Goal: Navigation & Orientation: Find specific page/section

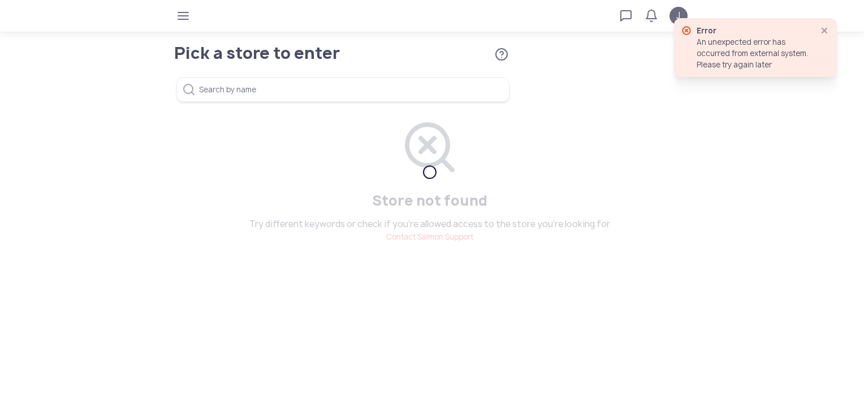
click at [825, 29] on icon "button" at bounding box center [824, 30] width 9 height 9
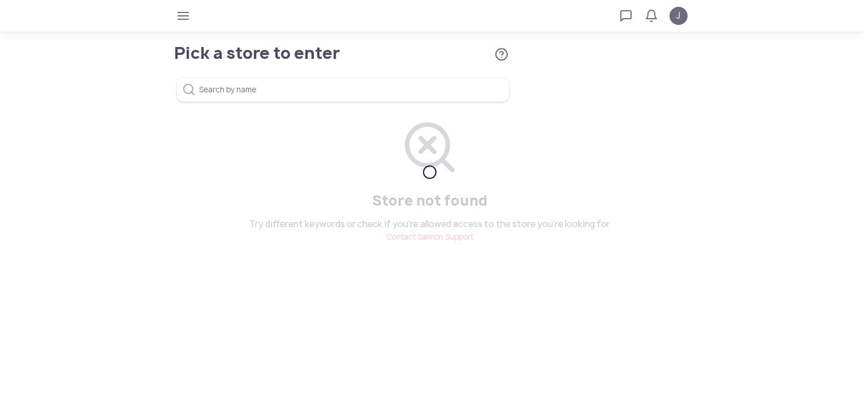
click at [679, 15] on span "J" at bounding box center [679, 16] width 4 height 14
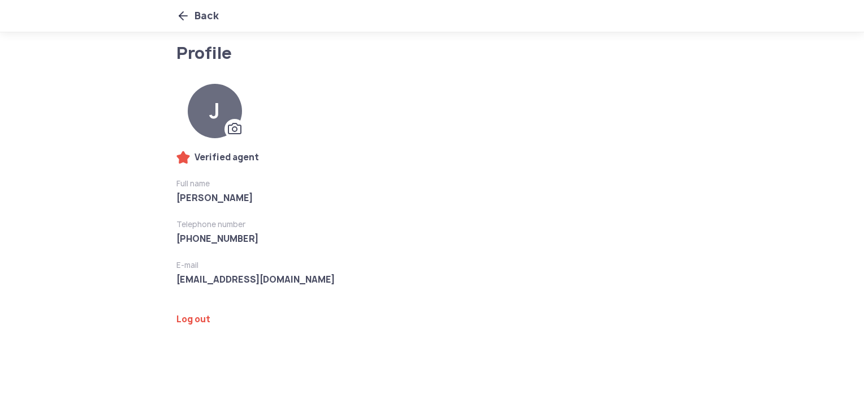
click at [184, 16] on icon at bounding box center [184, 16] width 14 height 14
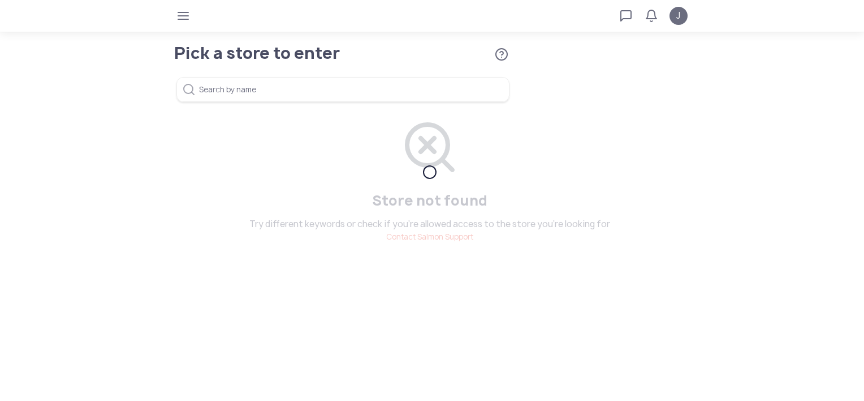
drag, startPoint x: 328, startPoint y: 64, endPoint x: 326, endPoint y: 75, distance: 10.2
click at [328, 67] on div "Search by name" at bounding box center [343, 82] width 356 height 38
click at [322, 88] on input "Search by name" at bounding box center [343, 89] width 333 height 25
click at [322, 91] on input "Search by name" at bounding box center [343, 89] width 333 height 25
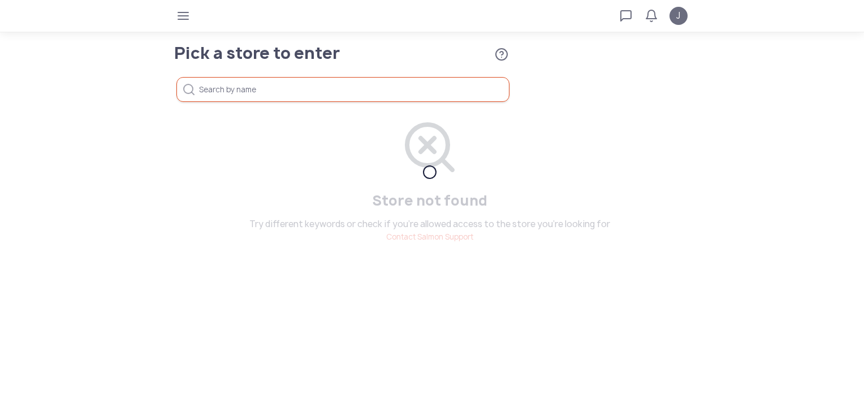
click at [188, 20] on span "button" at bounding box center [183, 16] width 18 height 18
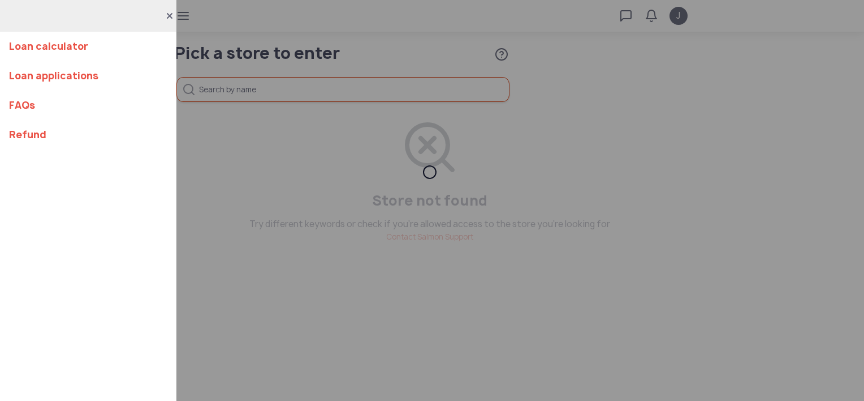
click at [188, 20] on div "Loan calculator Loan applications FAQs Refund" at bounding box center [432, 200] width 864 height 401
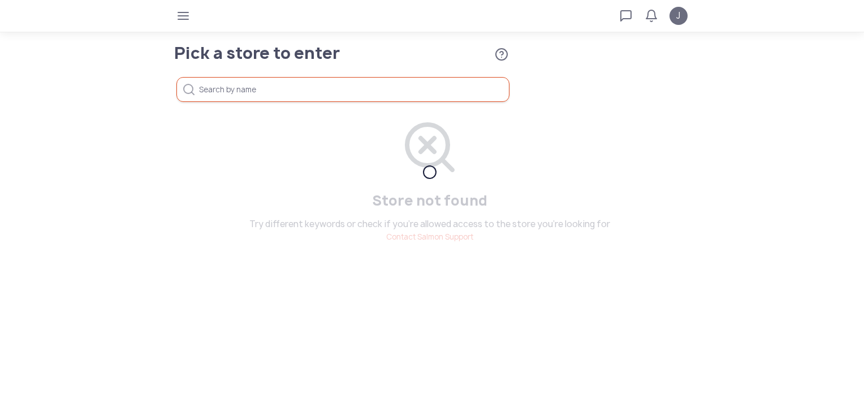
click at [192, 19] on div at bounding box center [321, 16] width 289 height 18
